Goal: Task Accomplishment & Management: Complete application form

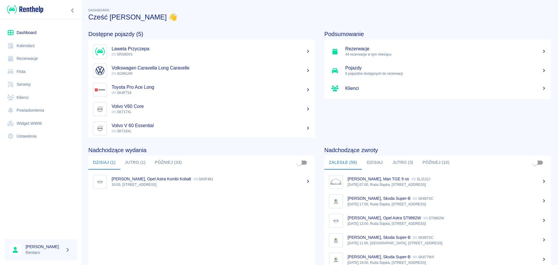
click at [28, 46] on link "Kalendarz" at bounding box center [41, 45] width 72 height 13
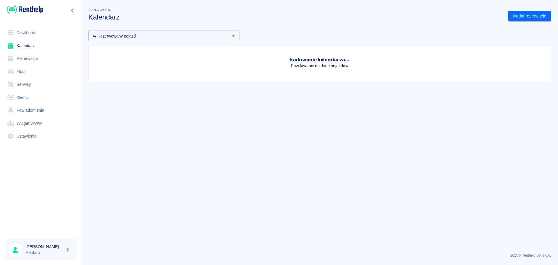
click at [28, 46] on link "Kalendarz" at bounding box center [41, 45] width 72 height 13
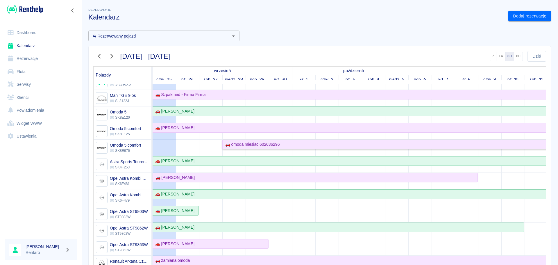
click at [266, 146] on div "🚗 omoda miesiac 602636296" at bounding box center [251, 144] width 57 height 6
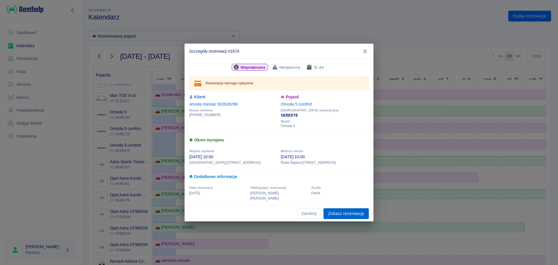
click at [339, 209] on link "Zobacz rezerwację" at bounding box center [345, 213] width 45 height 11
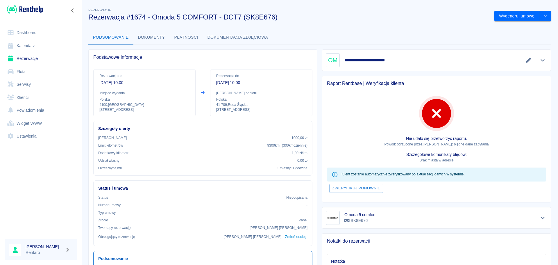
click at [525, 61] on icon "Edytuj dane" at bounding box center [528, 60] width 7 height 5
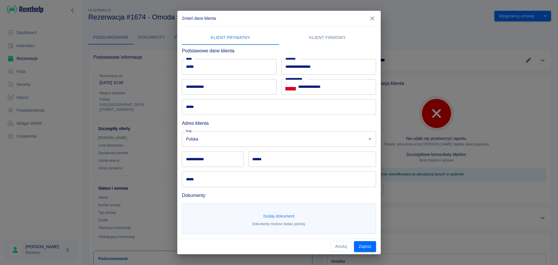
click at [240, 71] on input "*****" at bounding box center [229, 66] width 95 height 15
type input "*"
type input "*****"
type input "*********"
click at [251, 89] on input "**********" at bounding box center [229, 86] width 95 height 15
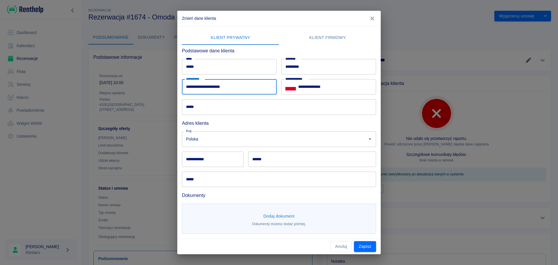
type input "**********"
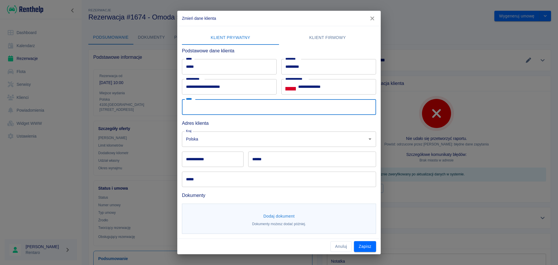
click at [240, 113] on input "*****" at bounding box center [279, 106] width 194 height 15
click at [271, 198] on div "**********" at bounding box center [276, 129] width 199 height 207
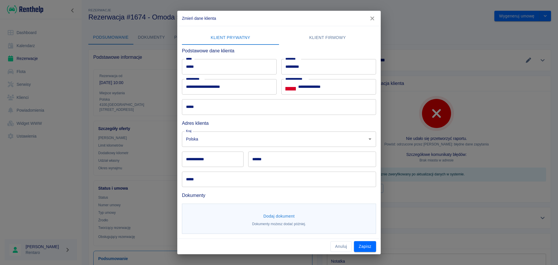
click at [221, 106] on input "*****" at bounding box center [279, 106] width 194 height 15
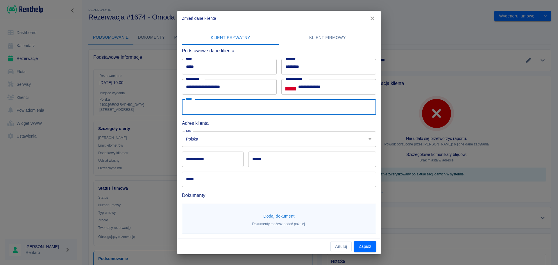
click at [268, 107] on input "*****" at bounding box center [279, 106] width 194 height 15
click at [345, 146] on div "Polska Kraj" at bounding box center [279, 138] width 194 height 15
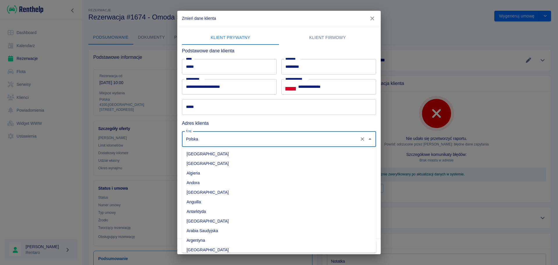
scroll to position [1517, 0]
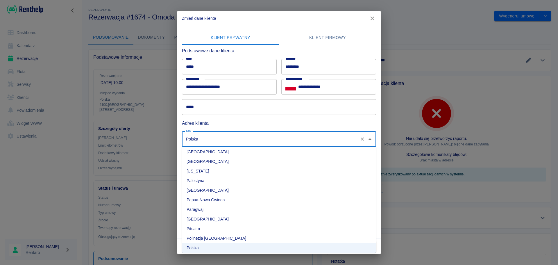
click at [294, 127] on div "Kraj Polska Kraj" at bounding box center [276, 137] width 199 height 20
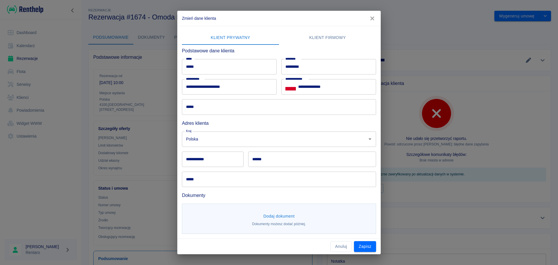
click at [226, 160] on input "**********" at bounding box center [213, 158] width 62 height 15
type input "******"
click at [313, 161] on input "******" at bounding box center [312, 158] width 128 height 15
type input "**********"
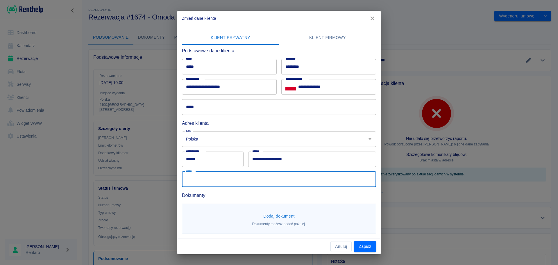
click at [279, 179] on input "*****" at bounding box center [279, 178] width 194 height 15
type input "**********"
click at [369, 248] on button "Zapisz" at bounding box center [365, 246] width 22 height 11
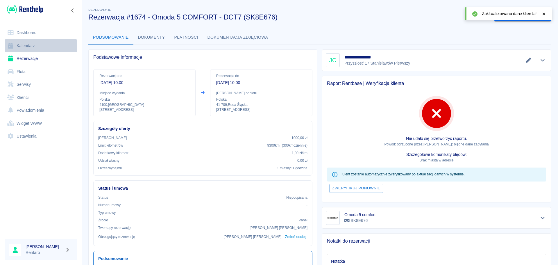
click at [25, 47] on link "Kalendarz" at bounding box center [41, 45] width 72 height 13
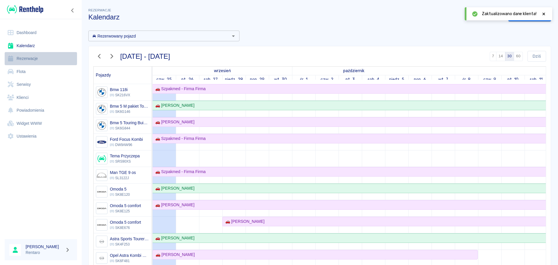
click at [24, 57] on link "Rezerwacje" at bounding box center [41, 58] width 72 height 13
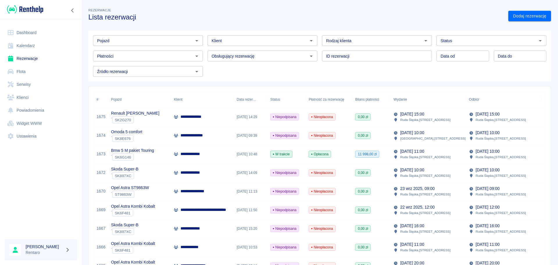
click at [25, 56] on link "Rezerwacje" at bounding box center [41, 58] width 72 height 13
click at [19, 43] on link "Kalendarz" at bounding box center [41, 45] width 72 height 13
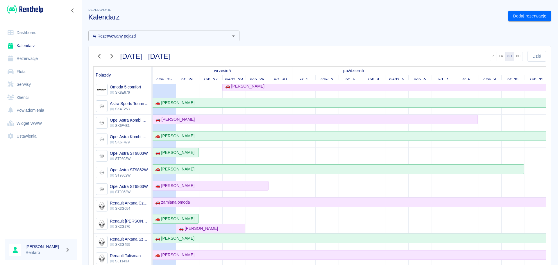
scroll to position [145, 0]
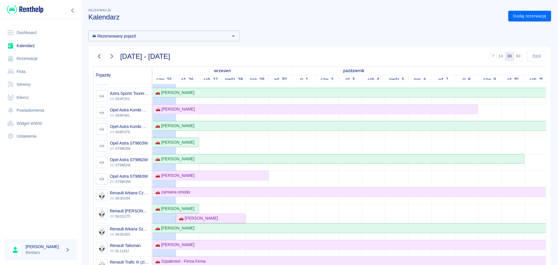
click at [220, 219] on div "🚗 [PERSON_NAME]" at bounding box center [210, 218] width 68 height 6
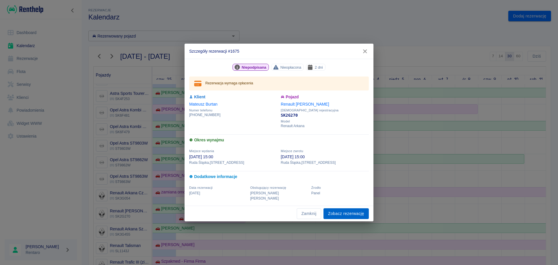
click at [336, 212] on link "Zobacz rezerwację" at bounding box center [345, 213] width 45 height 11
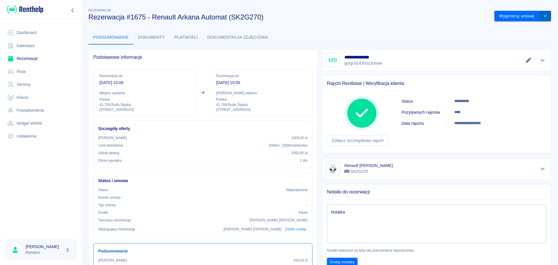
click at [543, 15] on icon "drop-down" at bounding box center [545, 16] width 5 height 4
click at [522, 26] on li "Modyfikuj rezerwację" at bounding box center [518, 29] width 47 height 10
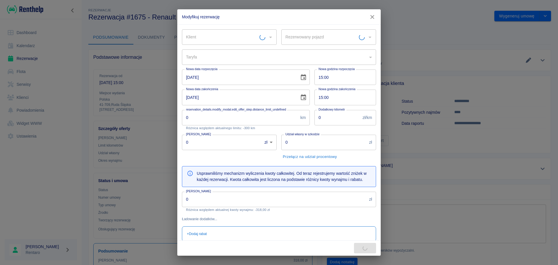
type input "Renault [PERSON_NAME] - SK2G270"
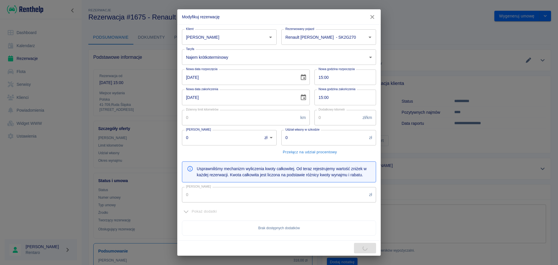
type input "[PERSON_NAME]"
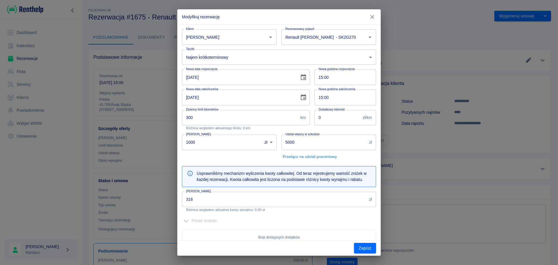
type input "300"
type input "1000"
type input "5000"
type input "318"
click at [217, 146] on input "1000" at bounding box center [220, 142] width 76 height 15
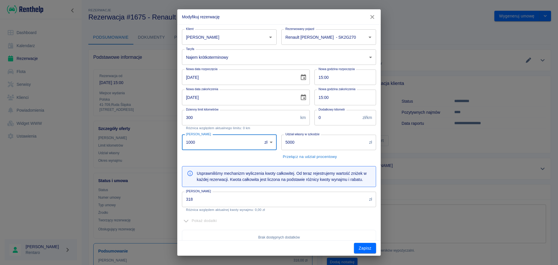
click at [217, 146] on input "1000" at bounding box center [220, 142] width 76 height 15
click at [216, 146] on input "1000" at bounding box center [220, 142] width 76 height 15
click at [216, 147] on input "1000" at bounding box center [220, 142] width 76 height 15
type input "0"
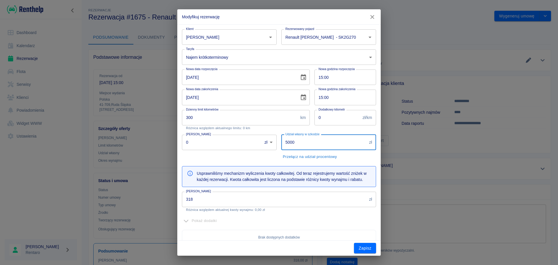
click at [300, 144] on input "5000" at bounding box center [323, 142] width 85 height 15
type input "1000"
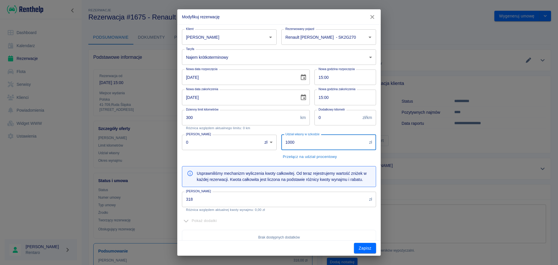
click at [369, 249] on button "Zapisz" at bounding box center [365, 248] width 22 height 11
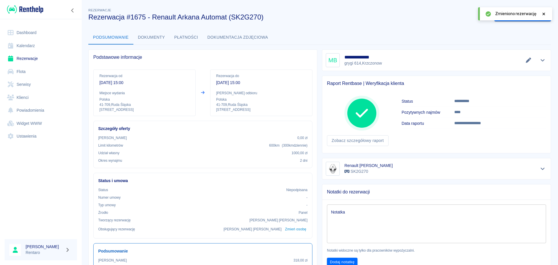
click at [543, 14] on icon at bounding box center [543, 14] width 5 height 4
click at [543, 16] on icon "drop-down" at bounding box center [545, 16] width 5 height 4
click at [515, 29] on li "Modyfikuj rezerwację" at bounding box center [518, 29] width 47 height 10
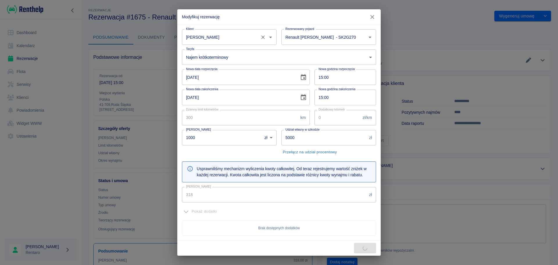
type input "0"
type input "1000"
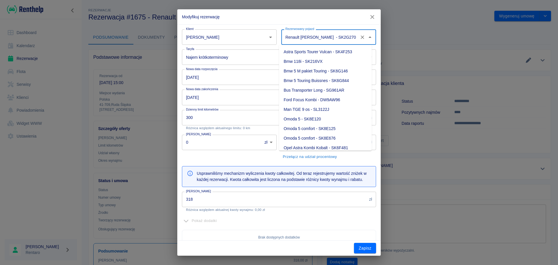
click at [299, 35] on input "Renault [PERSON_NAME] - SK2G270" at bounding box center [320, 37] width 73 height 10
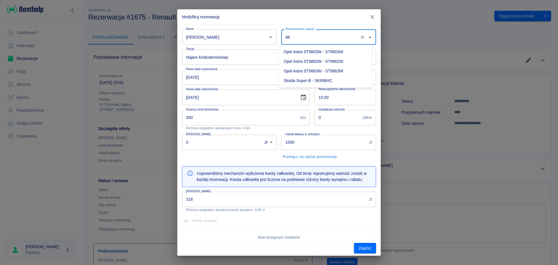
click at [320, 52] on li "Opel Astra ST9803W - ST9803W" at bounding box center [325, 52] width 93 height 10
type input "Opel Astra ST9803W - ST9803W"
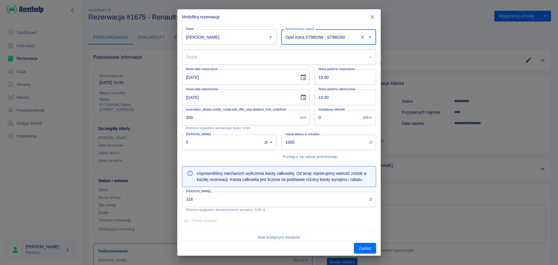
type input "63ab530d-0c56-43bd-af05-3c13bbc24bf7"
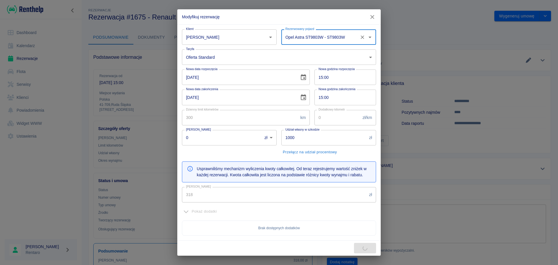
type input "270"
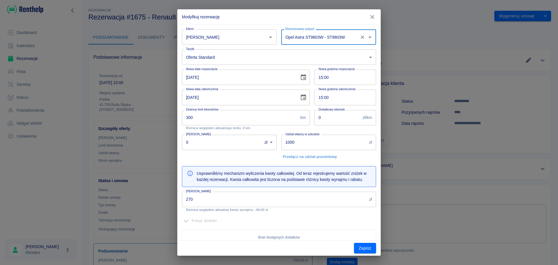
type input "Opel Astra ST9803W - ST9803W"
click at [281, 202] on input "270" at bounding box center [274, 198] width 185 height 15
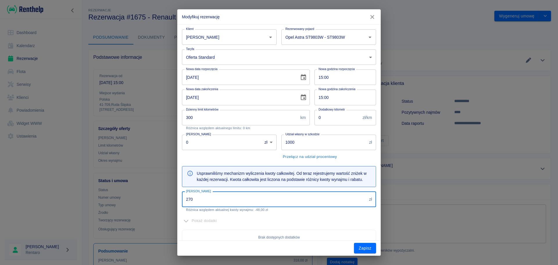
click at [281, 202] on input "270" at bounding box center [274, 198] width 185 height 15
click at [366, 249] on button "Zapisz" at bounding box center [365, 248] width 22 height 11
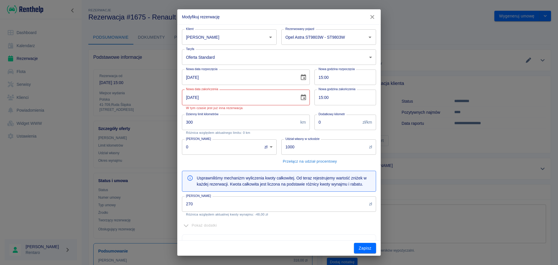
click at [233, 100] on input "[DATE]" at bounding box center [238, 96] width 113 height 15
click at [302, 98] on icon "Choose date, selected date is 28 wrz 2025" at bounding box center [303, 97] width 5 height 6
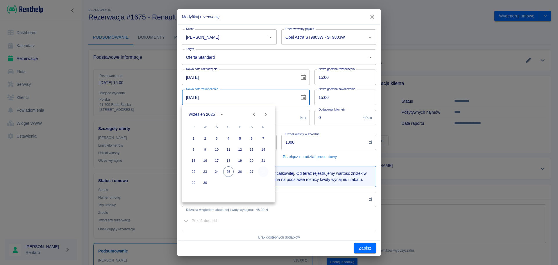
click at [264, 170] on button "28" at bounding box center [263, 171] width 10 height 10
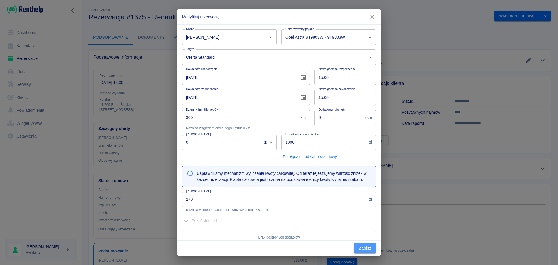
click at [359, 246] on button "Zapisz" at bounding box center [365, 248] width 22 height 11
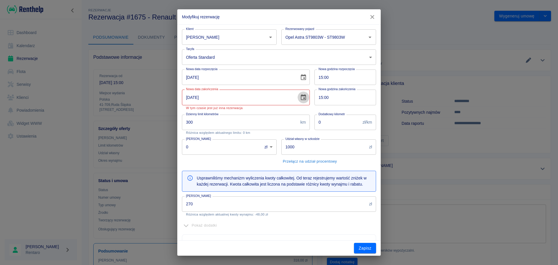
click at [300, 97] on icon "Choose date, selected date is 28 wrz 2025" at bounding box center [303, 97] width 7 height 7
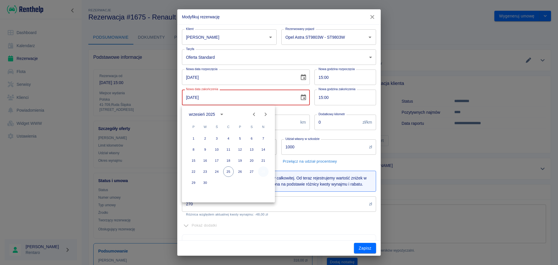
click at [264, 171] on button "28" at bounding box center [263, 171] width 10 height 10
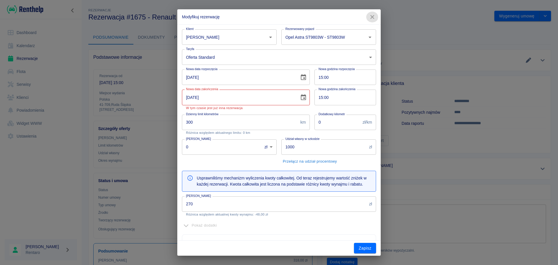
click at [372, 19] on icon "button" at bounding box center [372, 17] width 8 height 6
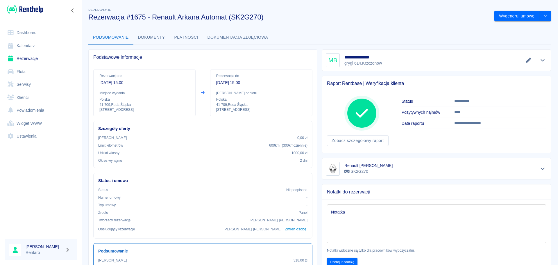
click at [19, 43] on link "Kalendarz" at bounding box center [41, 45] width 72 height 13
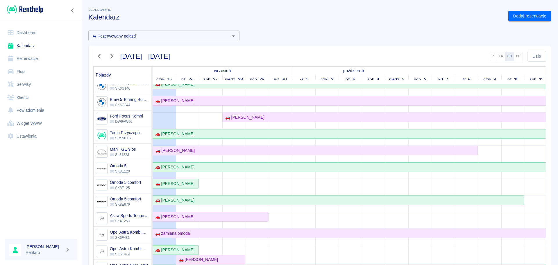
scroll to position [116, 0]
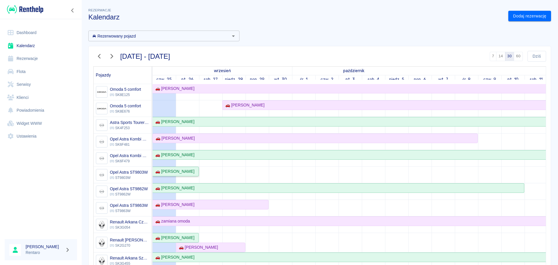
click at [189, 172] on div "🚗 [PERSON_NAME]" at bounding box center [174, 171] width 42 height 6
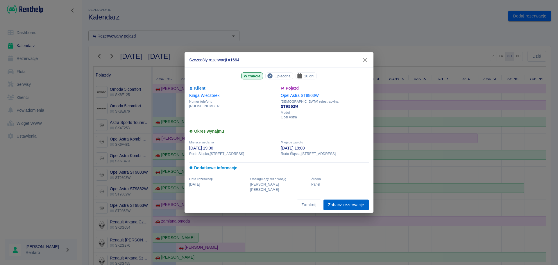
click at [348, 203] on link "Zobacz rezerwację" at bounding box center [345, 204] width 45 height 11
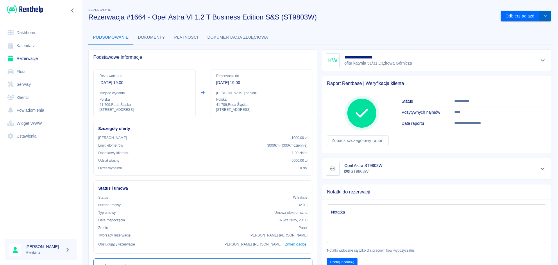
click at [543, 17] on icon "drop-down" at bounding box center [545, 16] width 5 height 4
click at [423, 28] on div "**********" at bounding box center [319, 187] width 477 height 370
click at [543, 19] on button "drop-down" at bounding box center [545, 16] width 12 height 11
click at [423, 26] on div "**********" at bounding box center [319, 187] width 477 height 370
click at [543, 17] on icon "drop-down" at bounding box center [545, 16] width 5 height 4
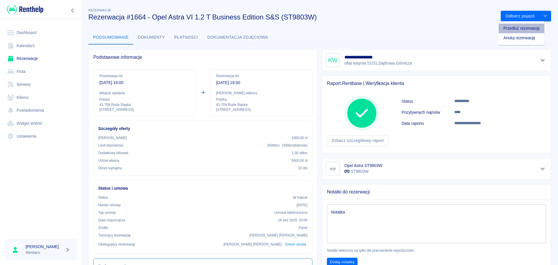
click at [520, 30] on li "Przedłuż rezerwację" at bounding box center [522, 29] width 46 height 10
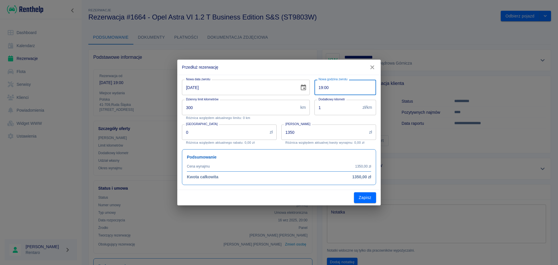
click at [322, 90] on input "19:00" at bounding box center [343, 87] width 58 height 15
type input "12:00"
click at [361, 201] on button "Zapisz" at bounding box center [365, 197] width 22 height 11
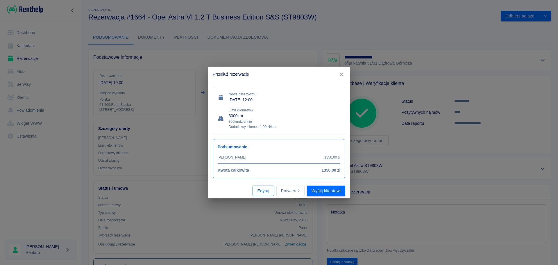
click at [271, 193] on button "Edytuj" at bounding box center [262, 190] width 21 height 11
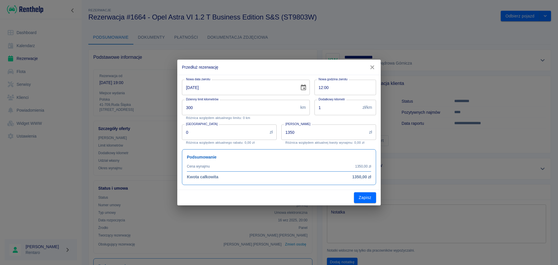
click at [292, 132] on input "1350" at bounding box center [323, 131] width 85 height 15
click at [292, 131] on input "1350" at bounding box center [323, 131] width 85 height 15
type input "1400"
click at [361, 197] on button "Zapisz" at bounding box center [365, 197] width 22 height 11
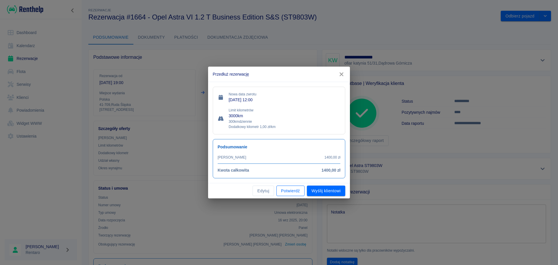
click at [284, 191] on button "Potwierdź" at bounding box center [290, 190] width 28 height 11
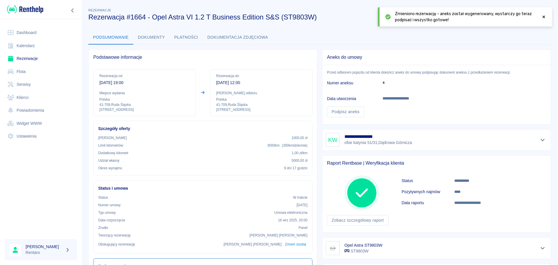
click at [22, 39] on link "Dashboard" at bounding box center [41, 32] width 72 height 13
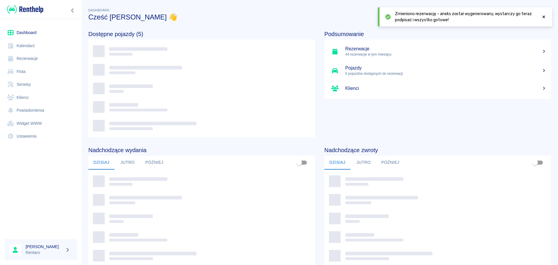
click at [20, 48] on link "Kalendarz" at bounding box center [41, 45] width 72 height 13
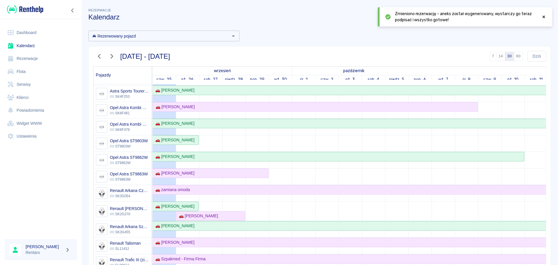
scroll to position [203, 0]
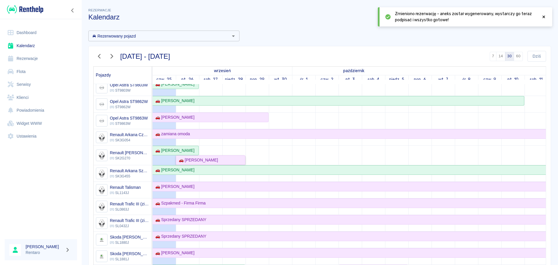
click at [220, 158] on div "🚗 [PERSON_NAME]" at bounding box center [210, 160] width 68 height 6
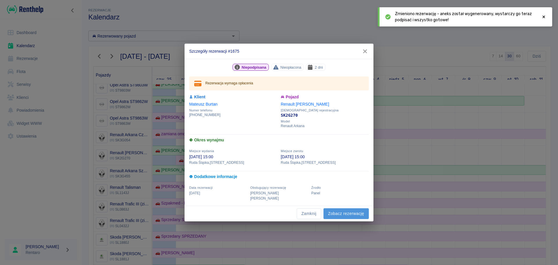
click at [342, 209] on link "Zobacz rezerwację" at bounding box center [345, 213] width 45 height 11
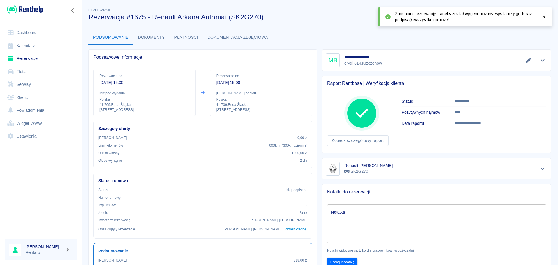
click at [542, 15] on icon at bounding box center [543, 17] width 5 height 4
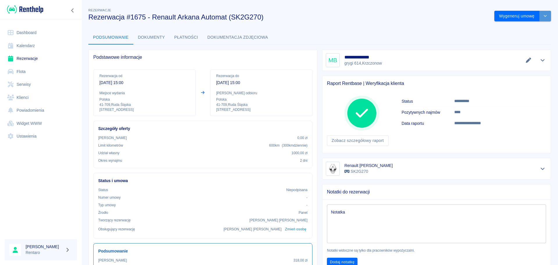
click at [543, 15] on icon "drop-down" at bounding box center [545, 16] width 5 height 4
click at [521, 28] on li "Modyfikuj rezerwację" at bounding box center [518, 29] width 47 height 10
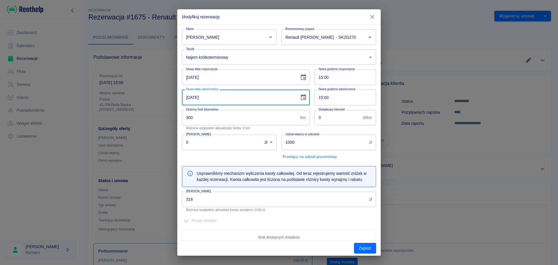
click at [231, 100] on input "[DATE]" at bounding box center [238, 96] width 113 height 15
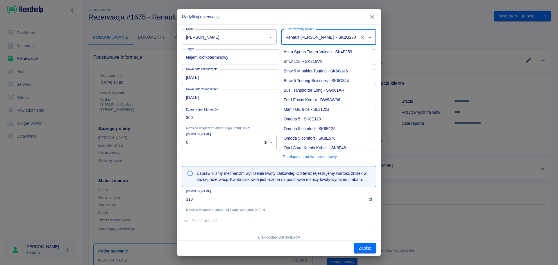
click at [346, 34] on input "Renault [PERSON_NAME] - SK2G270" at bounding box center [320, 37] width 73 height 10
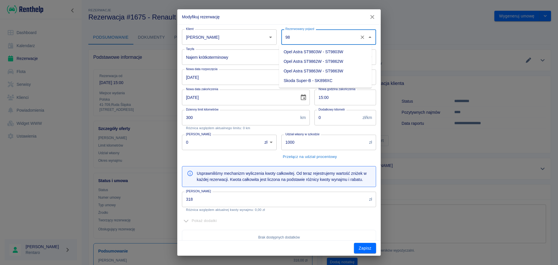
click at [342, 52] on li "Opel Astra ST9803W - ST9803W" at bounding box center [325, 52] width 93 height 10
type input "Opel Astra ST9803W - ST9803W"
type input "63ab530d-0c56-43bd-af05-3c13bbc24bf7"
type input "270"
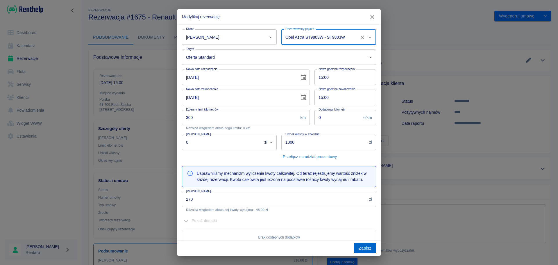
type input "Opel Astra ST9803W - ST9803W"
click at [357, 248] on button "Zapisz" at bounding box center [365, 248] width 22 height 11
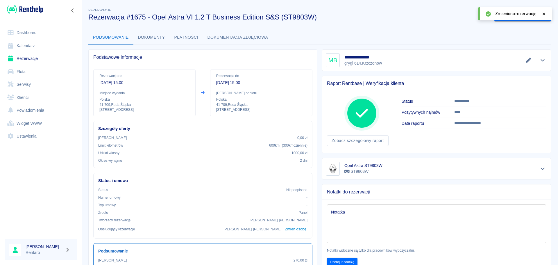
click at [543, 12] on div at bounding box center [543, 14] width 5 height 6
click at [21, 46] on link "Kalendarz" at bounding box center [41, 45] width 72 height 13
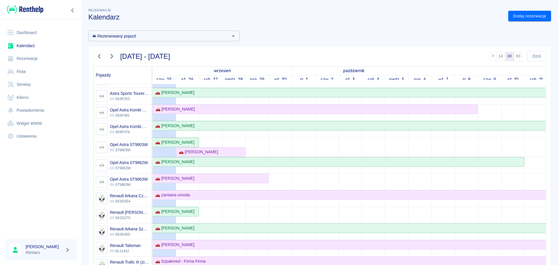
scroll to position [232, 0]
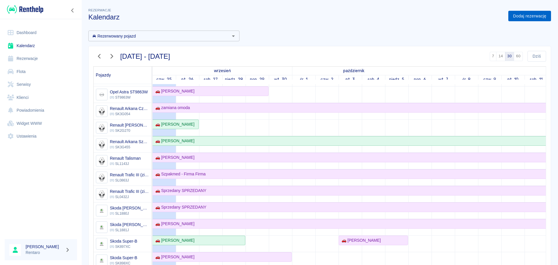
click at [522, 16] on link "Dodaj rezerwację" at bounding box center [529, 16] width 43 height 11
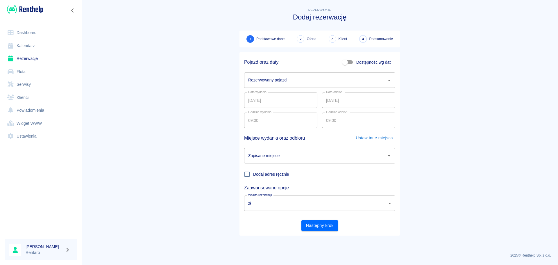
click at [365, 80] on input "Rezerwowany pojazd" at bounding box center [315, 80] width 137 height 10
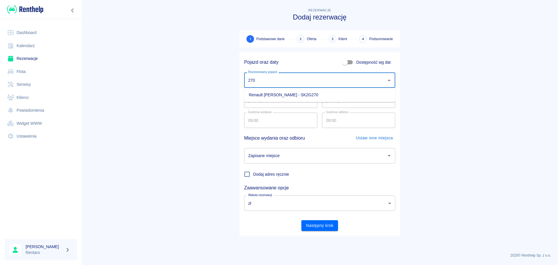
click at [298, 93] on li "Renault [PERSON_NAME] - SK2G270" at bounding box center [319, 95] width 151 height 10
type input "Renault [PERSON_NAME] - SK2G270"
click at [292, 98] on input "[DATE]" at bounding box center [280, 99] width 73 height 15
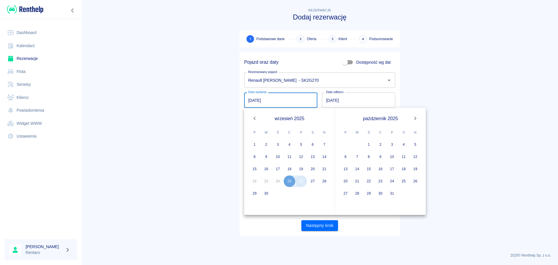
click at [302, 184] on button "26" at bounding box center [301, 181] width 12 height 12
type input "[DATE]"
click at [337, 100] on input "[DATE]" at bounding box center [358, 99] width 73 height 15
click at [334, 101] on input "[DATE]" at bounding box center [358, 99] width 73 height 15
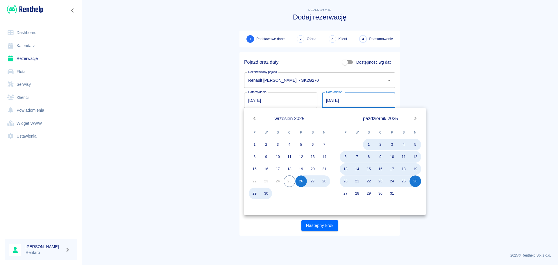
type input "[DATE]"
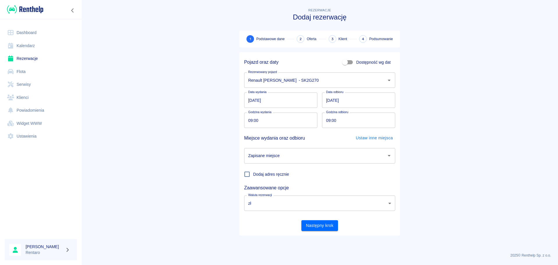
click at [412, 98] on main "Rezerwacje Dodaj rezerwację 1 Podstawowe dane 2 Oferta 3 Klient 4 Podsumowanie …" at bounding box center [319, 127] width 477 height 241
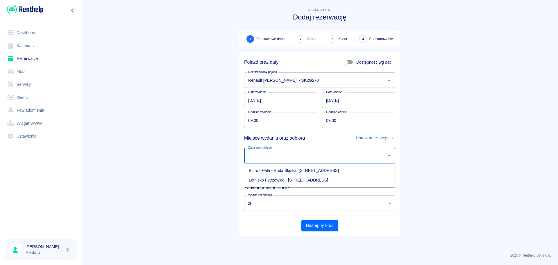
click at [293, 157] on input "Zapisane miejsce" at bounding box center [315, 156] width 137 height 10
click at [295, 169] on li "Biuro - Hala - Ruda Śląska, [STREET_ADDRESS]" at bounding box center [319, 171] width 151 height 10
type input "Biuro - Hala - Ruda Śląska, [STREET_ADDRESS]"
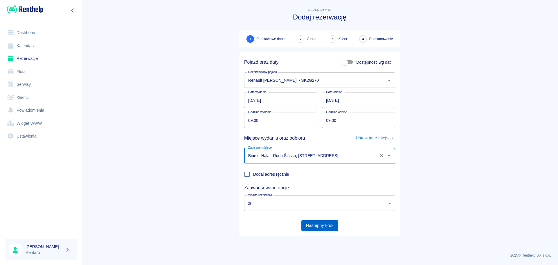
click at [323, 227] on button "Następny krok" at bounding box center [319, 225] width 37 height 11
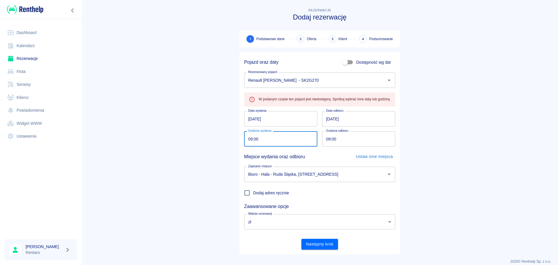
click at [249, 141] on input "09:00" at bounding box center [278, 138] width 69 height 15
type input "18:00"
click at [326, 139] on input "09:00" at bounding box center [356, 138] width 69 height 15
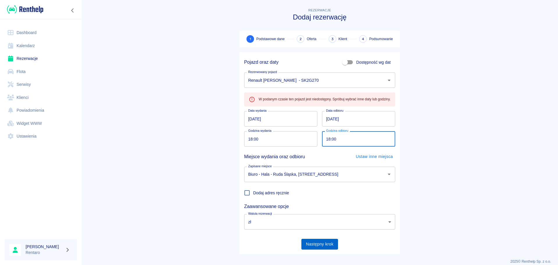
type input "18:00"
click at [314, 246] on button "Następny krok" at bounding box center [319, 244] width 37 height 11
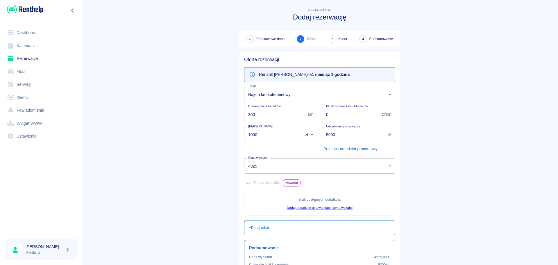
click at [305, 135] on body "Używamy plików Cookies, by zapewnić Ci najlepsze możliwe doświadczenie. Aby dow…" at bounding box center [279, 132] width 558 height 265
click at [304, 135] on div at bounding box center [279, 132] width 558 height 265
click at [285, 136] on input "1000" at bounding box center [271, 134] width 55 height 15
click at [284, 136] on input "1000" at bounding box center [271, 134] width 55 height 15
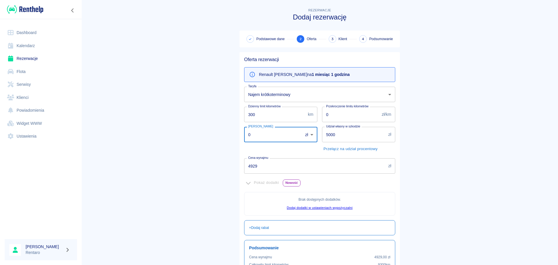
type input "0"
click at [336, 132] on input "5000" at bounding box center [354, 134] width 64 height 15
click at [335, 133] on input "5000" at bounding box center [354, 134] width 64 height 15
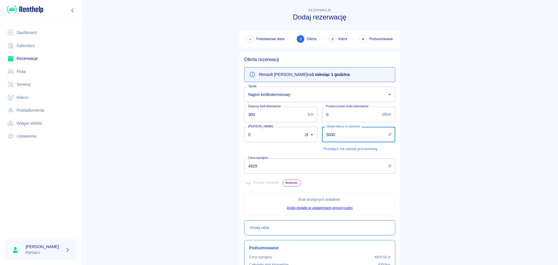
click at [334, 134] on input "5000" at bounding box center [354, 134] width 64 height 15
type input "1000"
click at [279, 95] on body "Używamy plików Cookies, by zapewnić Ci najlepsze możliwe doświadczenie. Aby dow…" at bounding box center [279, 132] width 558 height 265
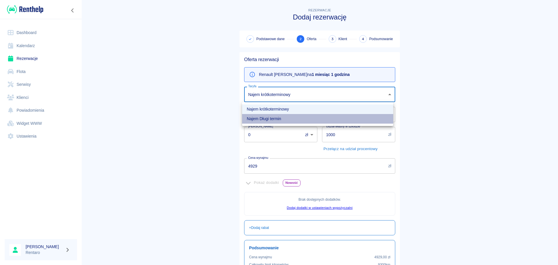
drag, startPoint x: 268, startPoint y: 117, endPoint x: 274, endPoint y: 117, distance: 5.8
click at [268, 118] on li "Najem Długi termin" at bounding box center [317, 119] width 151 height 10
type input "ec509ca9-0978-4e75-a507-b43c890ff5c2"
type input "100"
type input "1"
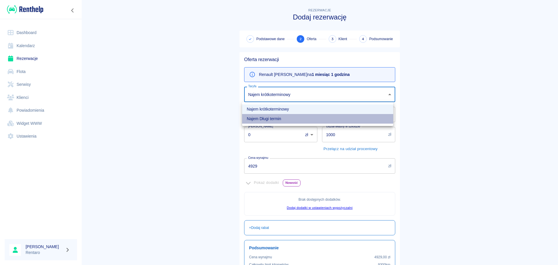
type input "1000"
type input "5000"
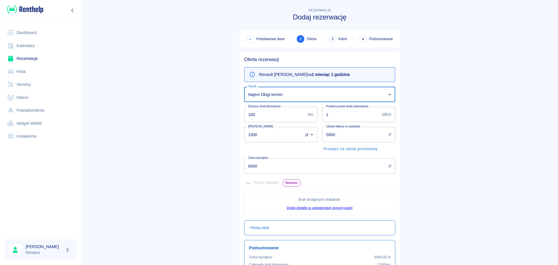
click at [286, 168] on input "6400" at bounding box center [315, 165] width 142 height 15
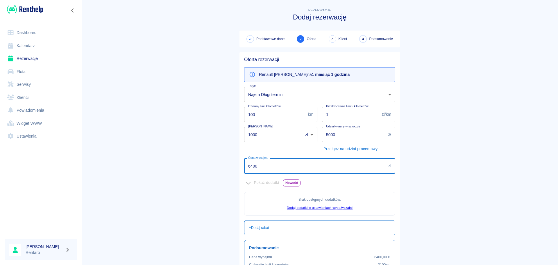
click at [288, 168] on input "6400" at bounding box center [315, 165] width 142 height 15
drag, startPoint x: 244, startPoint y: 167, endPoint x: 202, endPoint y: 167, distance: 42.7
click at [207, 167] on main "Rezerwacje Dodaj rezerwację Podstawowe dane 2 Oferta 3 Klient 4 Podsumowanie Of…" at bounding box center [319, 163] width 477 height 312
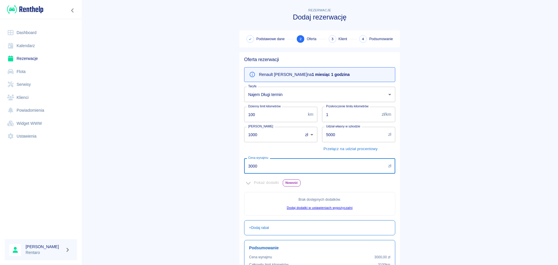
drag, startPoint x: 264, startPoint y: 168, endPoint x: 259, endPoint y: 168, distance: 4.6
click at [259, 168] on input "3000" at bounding box center [315, 165] width 142 height 15
click at [340, 184] on div "Pokaż dodatki Nowość" at bounding box center [319, 182] width 151 height 9
drag, startPoint x: 291, startPoint y: 168, endPoint x: 233, endPoint y: 164, distance: 58.3
click at [235, 164] on div "Oferta rezerwacji Renault Arkana Morski na 1 miesiąc 1 godzina Taryfa Najem Dłu…" at bounding box center [317, 182] width 165 height 271
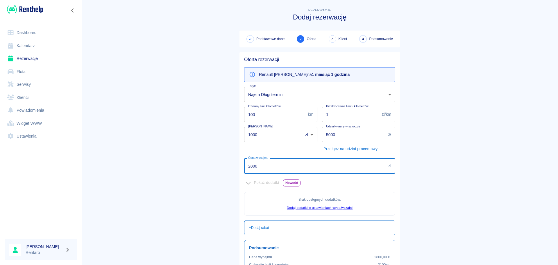
type input "2800"
click at [366, 183] on div "Pokaż dodatki Nowość" at bounding box center [319, 182] width 151 height 9
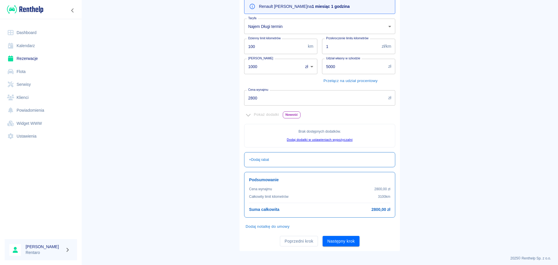
scroll to position [71, 0]
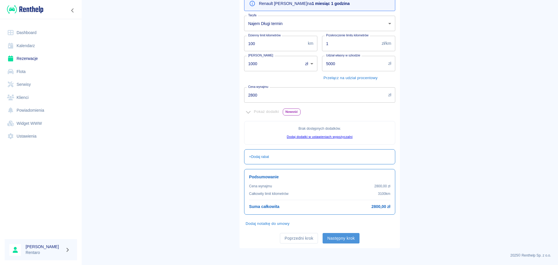
click at [342, 238] on button "Następny krok" at bounding box center [341, 238] width 37 height 11
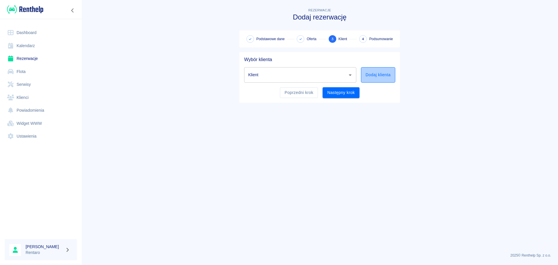
click at [383, 71] on button "Dodaj klienta" at bounding box center [378, 74] width 34 height 15
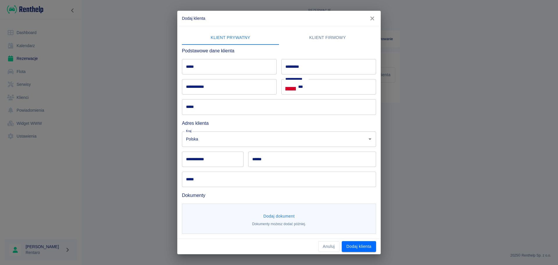
click at [175, 68] on div "**********" at bounding box center [279, 132] width 558 height 265
click at [189, 66] on input "*****" at bounding box center [229, 66] width 95 height 15
type input "*******"
type input "******"
click at [223, 88] on input "**********" at bounding box center [229, 86] width 95 height 15
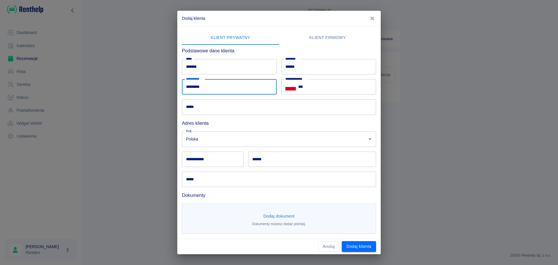
type input "*********"
click at [325, 87] on input "***" at bounding box center [337, 86] width 78 height 15
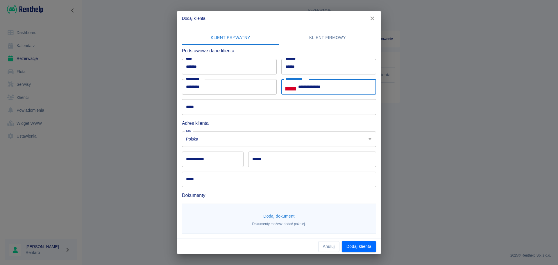
type input "**********"
click at [353, 243] on button "Dodaj klienta" at bounding box center [359, 246] width 34 height 11
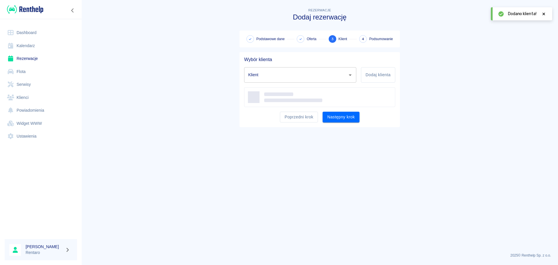
type input "[PERSON_NAME] ([PHONE_NUMBER])"
click at [345, 117] on button "Następny krok" at bounding box center [341, 118] width 37 height 11
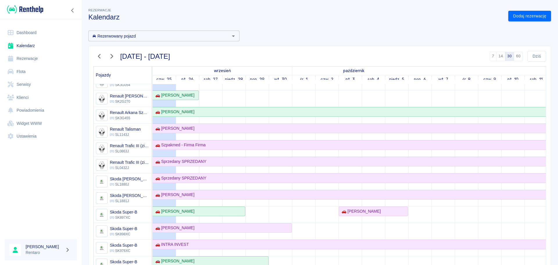
scroll to position [232, 0]
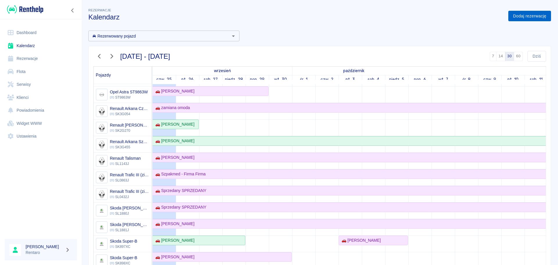
click at [536, 14] on link "Dodaj rezerwację" at bounding box center [529, 16] width 43 height 11
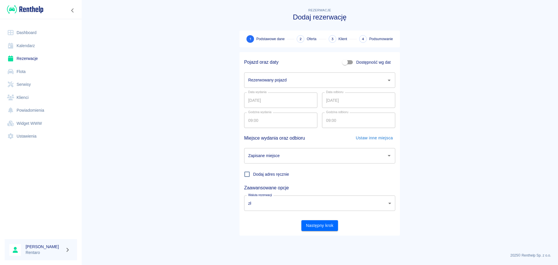
click at [310, 74] on div "Rezerwowany pojazd" at bounding box center [319, 79] width 151 height 15
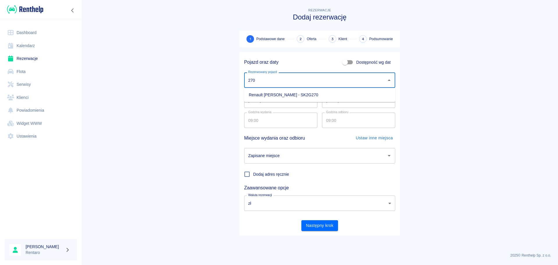
click at [308, 94] on li "Renault [PERSON_NAME] - SK2G270" at bounding box center [319, 95] width 151 height 10
type input "Renault [PERSON_NAME] - SK2G270"
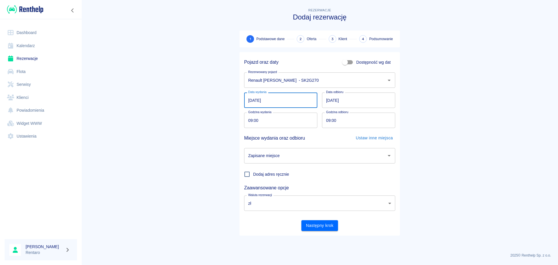
click at [293, 105] on input "[DATE]" at bounding box center [280, 99] width 73 height 15
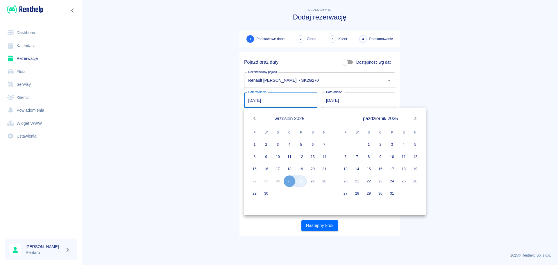
click at [302, 185] on button "26" at bounding box center [301, 181] width 12 height 12
type input "[DATE]"
click at [414, 180] on button "26" at bounding box center [415, 181] width 12 height 12
type input "[DATE]"
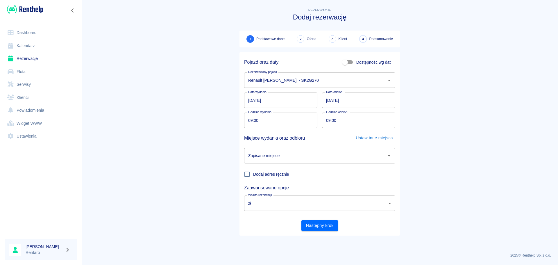
click at [290, 119] on input "09:00" at bounding box center [278, 119] width 69 height 15
type input "18:00"
click at [328, 120] on input "09:00" at bounding box center [356, 119] width 69 height 15
type input "18:00"
click at [318, 155] on input "Zapisane miejsce" at bounding box center [315, 156] width 137 height 10
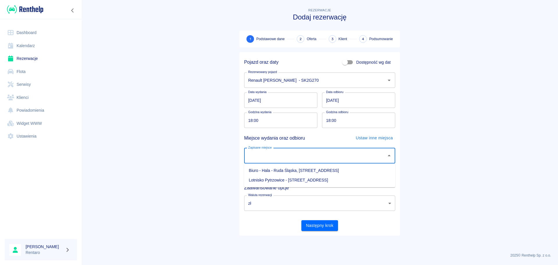
click at [311, 169] on li "Biuro - Hala - Ruda Śląska, [STREET_ADDRESS]" at bounding box center [319, 171] width 151 height 10
type input "Biuro - Hala - Ruda Śląska, [STREET_ADDRESS]"
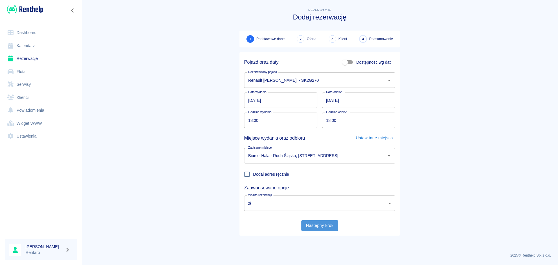
click at [326, 225] on button "Następny krok" at bounding box center [319, 225] width 37 height 11
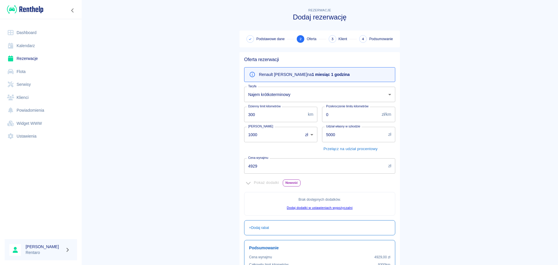
click at [283, 169] on input "4929" at bounding box center [315, 165] width 142 height 15
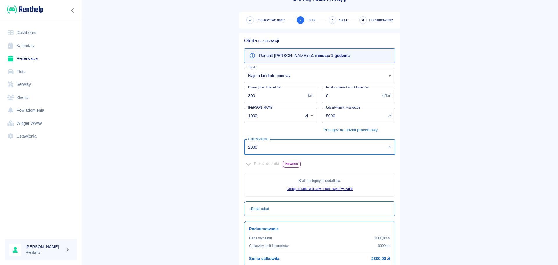
scroll to position [29, 0]
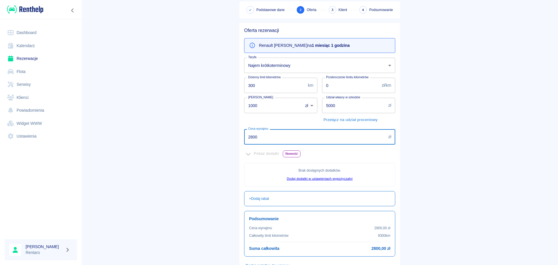
type input "2800"
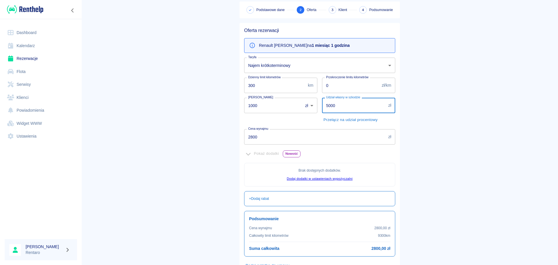
drag, startPoint x: 344, startPoint y: 105, endPoint x: 270, endPoint y: 108, distance: 74.1
click at [270, 107] on div "Oferta rezerwacji Renault Arkana Morski na 1 miesiąc 1 godzina Taryfa Najem kró…" at bounding box center [317, 154] width 156 height 262
type input "1000"
drag, startPoint x: 269, startPoint y: 108, endPoint x: 255, endPoint y: 108, distance: 14.2
click at [255, 108] on input "1000" at bounding box center [271, 105] width 55 height 15
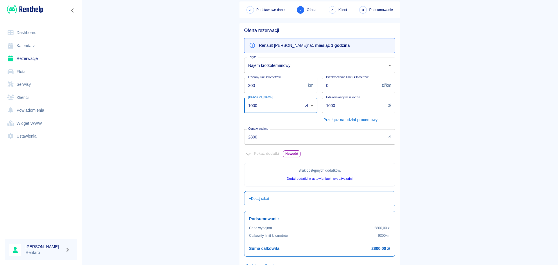
drag, startPoint x: 268, startPoint y: 108, endPoint x: 184, endPoint y: 96, distance: 84.8
click at [184, 96] on main "Rezerwacje Dodaj rezerwację Podstawowe dane 2 Oferta 3 Klient 4 Podsumowanie Of…" at bounding box center [319, 134] width 477 height 312
type input "0"
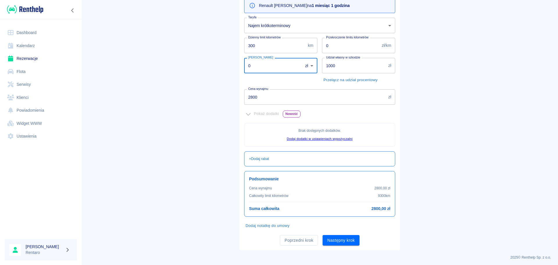
scroll to position [71, 0]
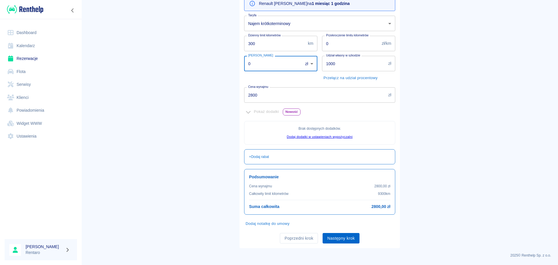
click at [342, 238] on button "Następny krok" at bounding box center [341, 238] width 37 height 11
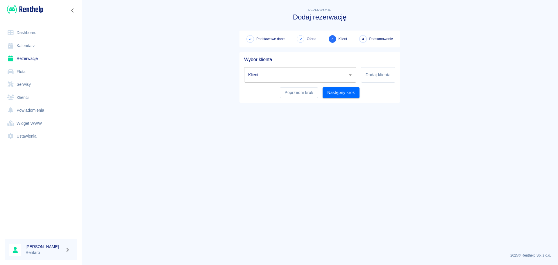
scroll to position [0, 0]
click at [284, 79] on input "Klient" at bounding box center [296, 75] width 98 height 10
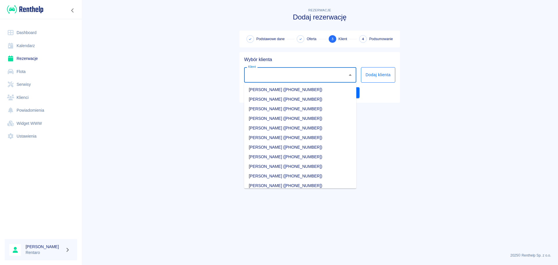
click at [388, 75] on button "Dodaj klienta" at bounding box center [378, 74] width 34 height 15
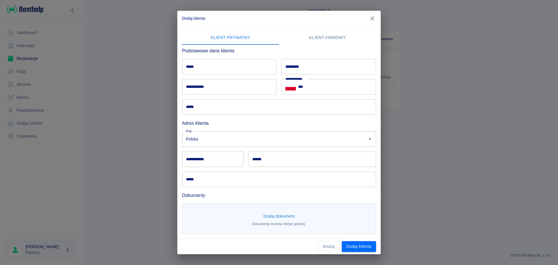
click at [234, 70] on input "*****" at bounding box center [229, 66] width 95 height 15
type input "*****"
drag, startPoint x: 226, startPoint y: 79, endPoint x: 220, endPoint y: 88, distance: 10.8
click at [224, 82] on input "**********" at bounding box center [229, 86] width 95 height 15
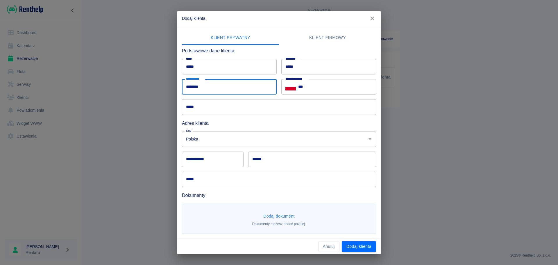
type input "********"
click at [327, 85] on input "***" at bounding box center [337, 86] width 78 height 15
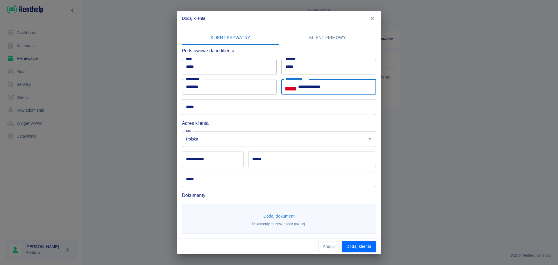
type input "**********"
click at [236, 105] on input "*****" at bounding box center [279, 106] width 194 height 15
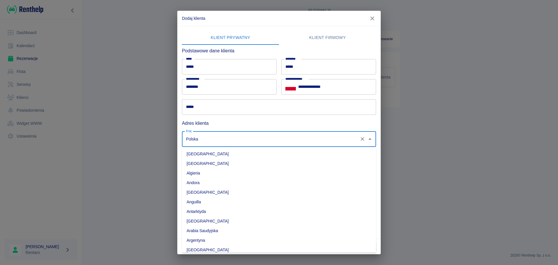
click at [309, 137] on input "Polska" at bounding box center [271, 139] width 173 height 10
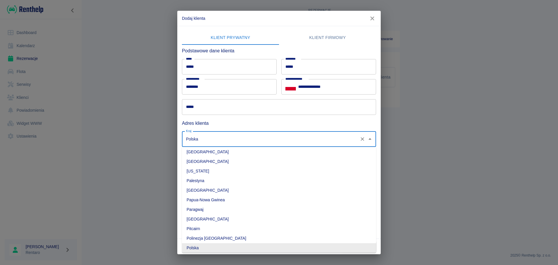
click at [300, 121] on h6 "Adres klienta" at bounding box center [279, 122] width 194 height 7
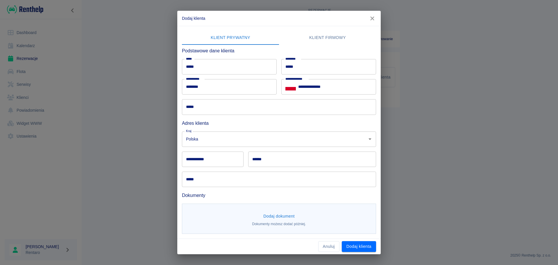
click at [194, 162] on input "**********" at bounding box center [213, 158] width 62 height 15
type input "******"
click at [312, 155] on input "******" at bounding box center [312, 158] width 128 height 15
type input "**********"
click at [270, 179] on input "*****" at bounding box center [279, 178] width 194 height 15
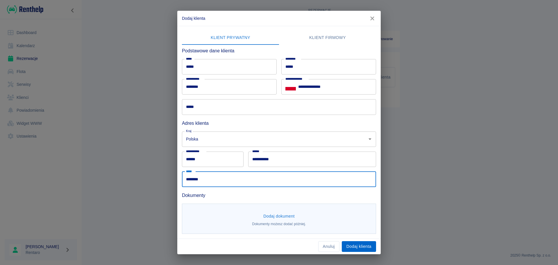
type input "********"
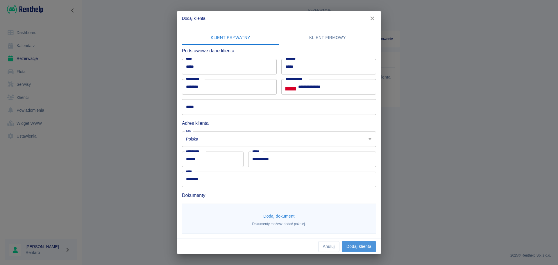
click at [360, 248] on button "Dodaj klienta" at bounding box center [359, 246] width 34 height 11
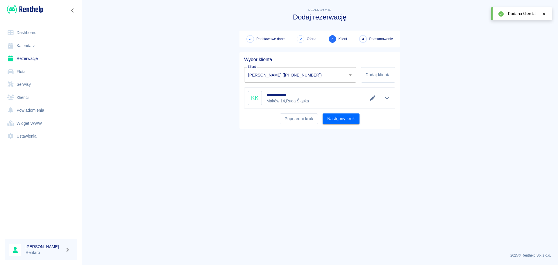
type input "[PERSON_NAME] ([PHONE_NUMBER])"
click at [342, 118] on button "Następny krok" at bounding box center [341, 118] width 37 height 11
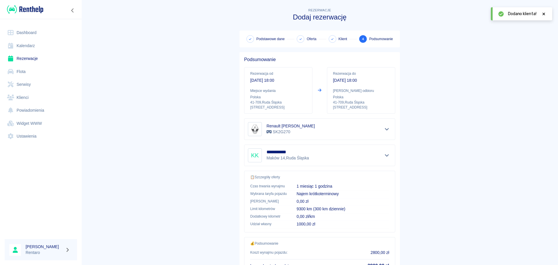
scroll to position [49, 0]
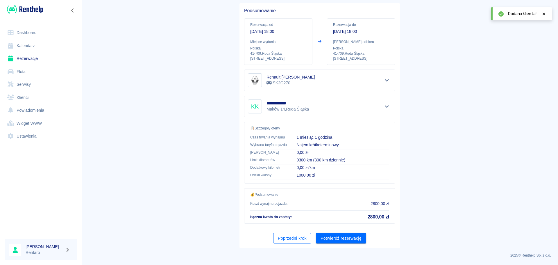
click at [279, 241] on button "Poprzedni krok" at bounding box center [292, 238] width 38 height 11
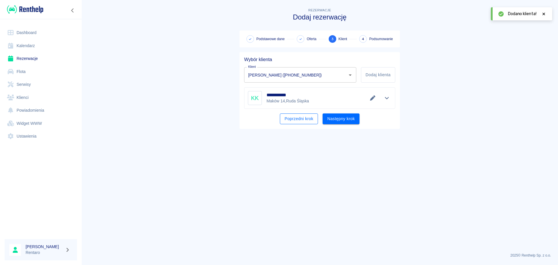
click at [302, 122] on button "Poprzedni krok" at bounding box center [299, 118] width 38 height 11
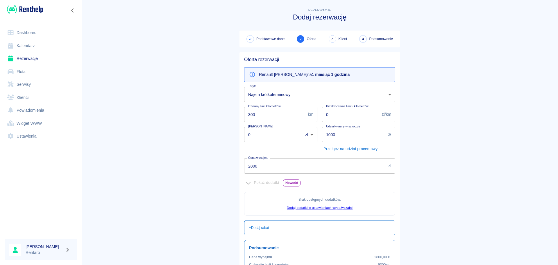
click at [289, 94] on body "Używamy plików Cookies, by zapewnić Ci najlepsze możliwe doświadczenie. Aby dow…" at bounding box center [279, 132] width 558 height 265
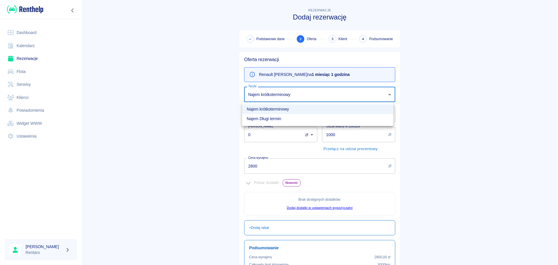
click at [275, 119] on li "Najem Długi termin" at bounding box center [317, 119] width 151 height 10
type input "ec509ca9-0978-4e75-a507-b43c890ff5c2"
type input "100"
type input "1"
type input "1000"
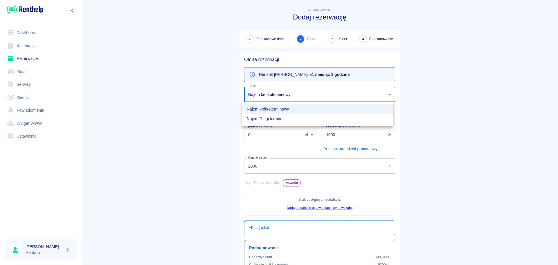
type input "5000"
type input "6400"
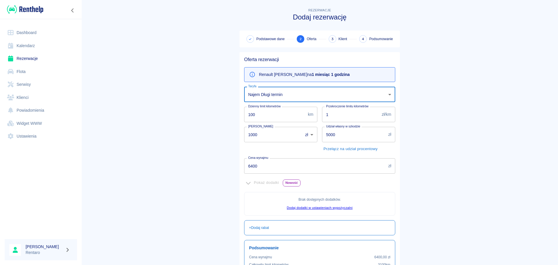
click at [283, 136] on input "1000" at bounding box center [271, 134] width 55 height 15
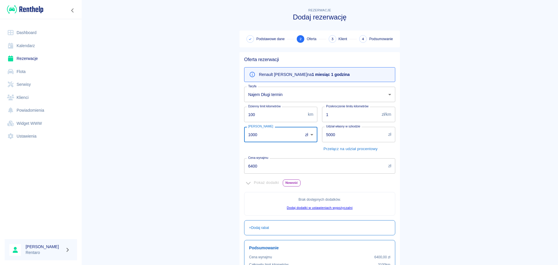
click at [283, 136] on input "1000" at bounding box center [271, 134] width 55 height 15
type input "0"
drag, startPoint x: 359, startPoint y: 135, endPoint x: 264, endPoint y: 137, distance: 94.5
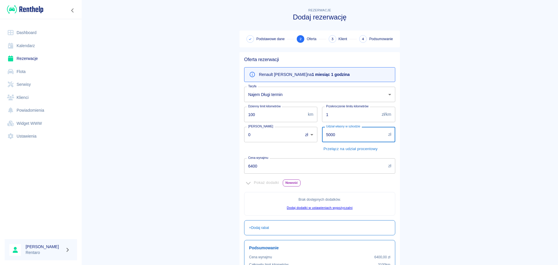
click at [264, 137] on div "Oferta rezerwacji Renault Arkana Morski na 1 miesiąc 1 godzina Taryfa Najem Dłu…" at bounding box center [317, 183] width 156 height 262
type input "1000"
click at [305, 168] on input "6400" at bounding box center [315, 165] width 142 height 15
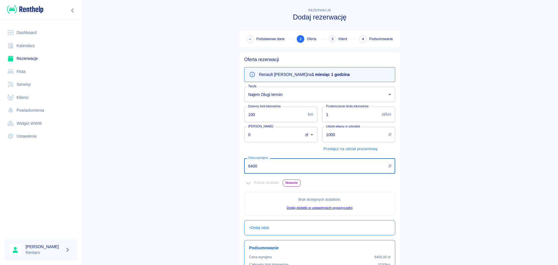
click at [305, 168] on input "6400" at bounding box center [315, 165] width 142 height 15
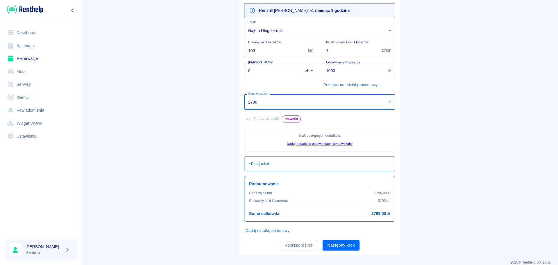
scroll to position [71, 0]
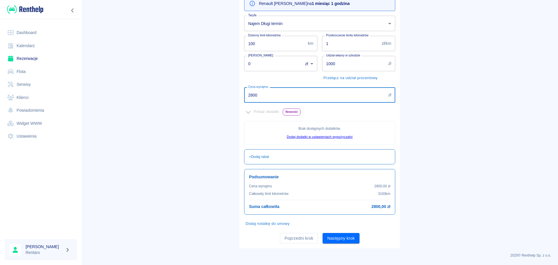
type input "2800"
click at [454, 145] on main "Rezerwacje Dodaj rezerwację Podstawowe dane 2 Oferta 3 Klient 4 Podsumowanie Of…" at bounding box center [319, 92] width 477 height 312
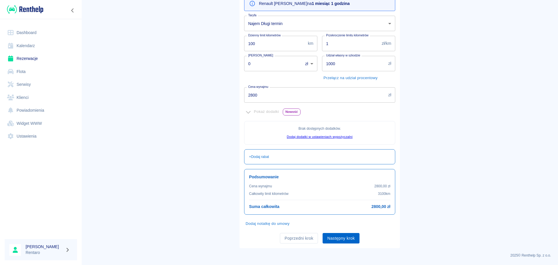
click at [345, 236] on button "Następny krok" at bounding box center [341, 238] width 37 height 11
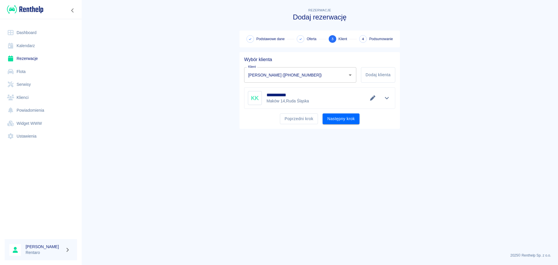
scroll to position [0, 0]
click at [347, 119] on button "Następny krok" at bounding box center [341, 118] width 37 height 11
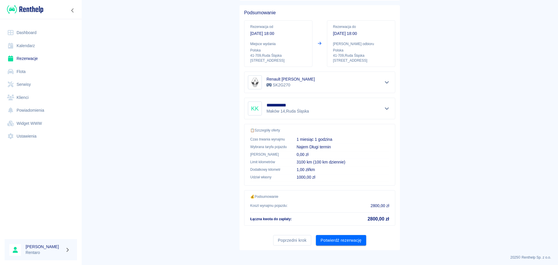
scroll to position [49, 0]
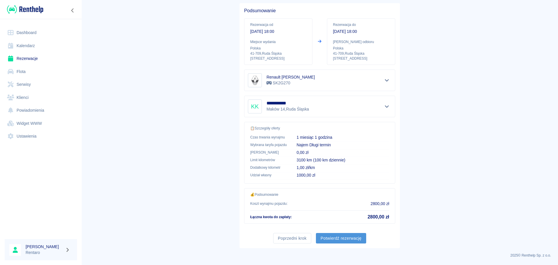
click at [345, 240] on button "Potwierdź rezerwację" at bounding box center [341, 238] width 50 height 11
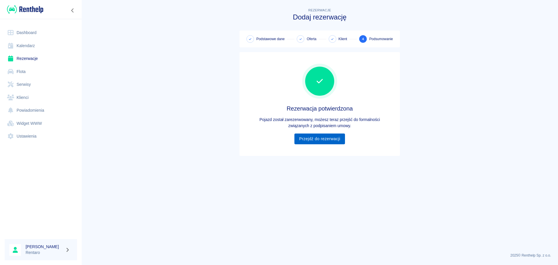
click at [318, 139] on link "Przejdź do rezerwacji" at bounding box center [319, 138] width 50 height 11
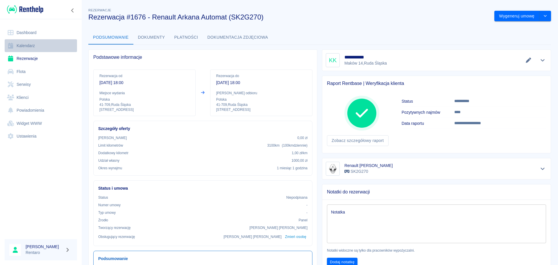
click at [43, 46] on link "Kalendarz" at bounding box center [41, 45] width 72 height 13
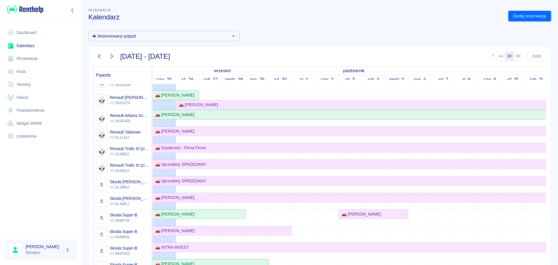
scroll to position [315, 0]
